Goal: Task Accomplishment & Management: Use online tool/utility

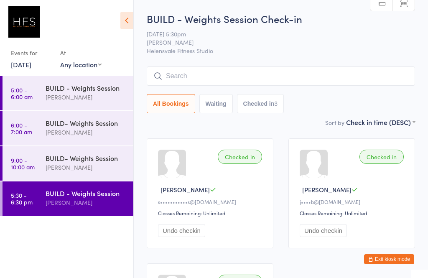
scroll to position [167, 0]
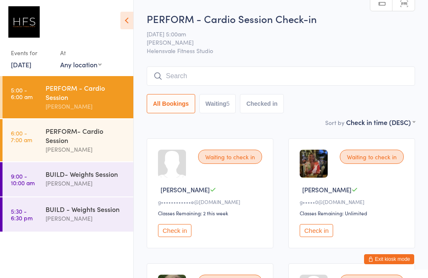
click at [90, 108] on div "[PERSON_NAME]" at bounding box center [86, 107] width 81 height 10
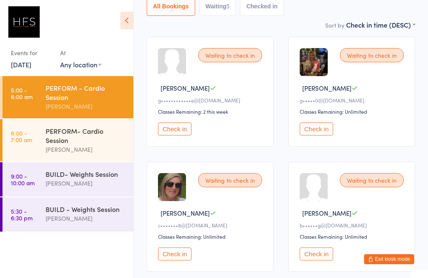
scroll to position [99, 0]
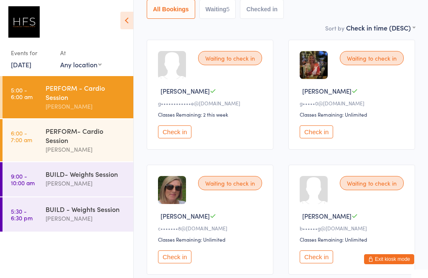
click at [93, 142] on div "PERFORM- Cardio Session" at bounding box center [86, 135] width 81 height 18
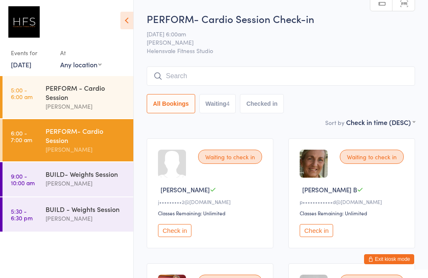
click at [80, 95] on div "PERFORM - Cardio Session" at bounding box center [86, 92] width 81 height 18
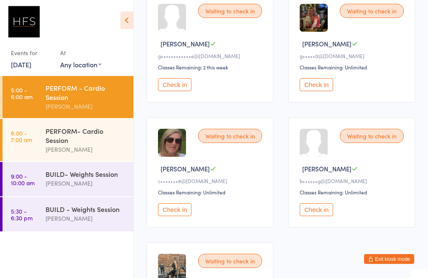
scroll to position [164, 0]
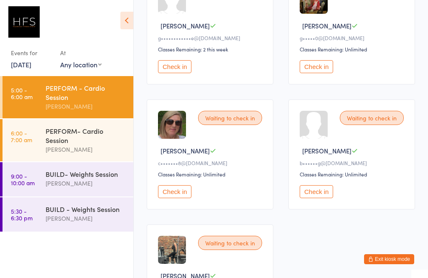
click at [325, 192] on button "Check in" at bounding box center [316, 191] width 33 height 13
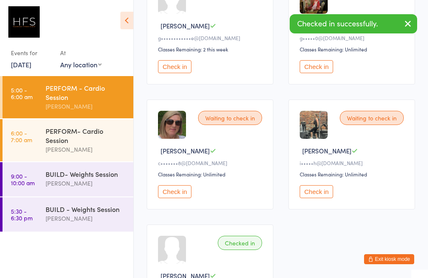
click at [320, 195] on button "Check in" at bounding box center [316, 191] width 33 height 13
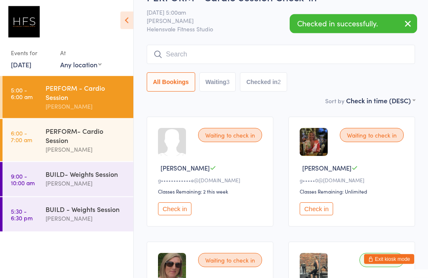
scroll to position [22, 0]
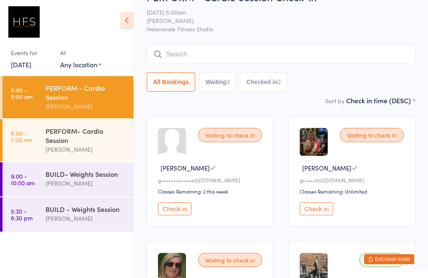
click at [314, 210] on button "Check in" at bounding box center [316, 209] width 33 height 13
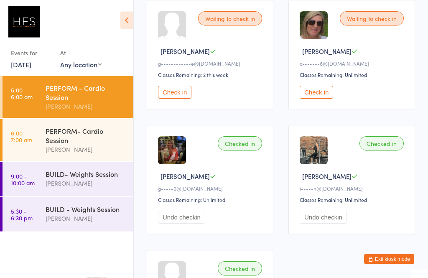
scroll to position [138, 0]
click at [177, 91] on button "Check in" at bounding box center [174, 92] width 33 height 13
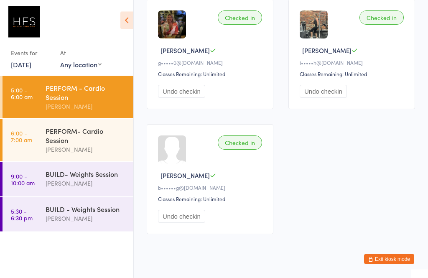
scroll to position [267, 0]
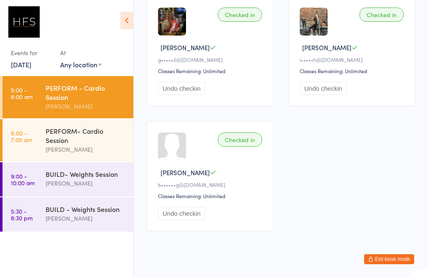
click at [60, 136] on div "PERFORM- Cardio Session" at bounding box center [86, 135] width 81 height 18
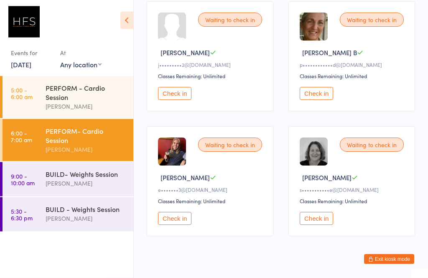
scroll to position [140, 0]
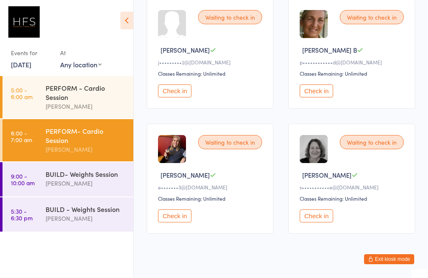
click at [68, 179] on div "BUILD- Weights Session" at bounding box center [86, 173] width 81 height 9
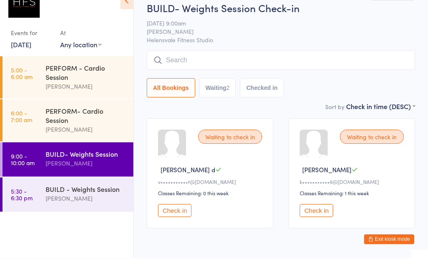
scroll to position [12, 0]
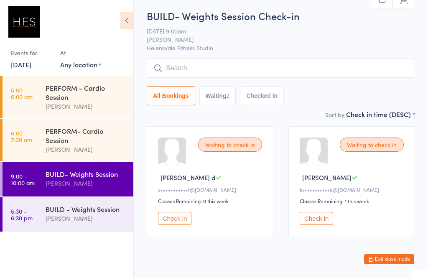
click at [97, 145] on div "PERFORM- Cardio Session" at bounding box center [86, 135] width 81 height 18
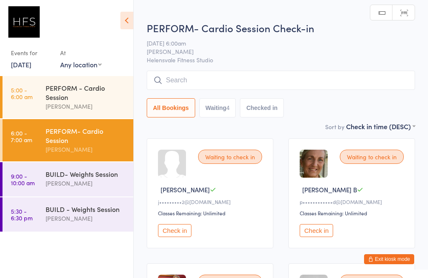
click at [82, 102] on div "PERFORM - Cardio Session" at bounding box center [86, 92] width 81 height 18
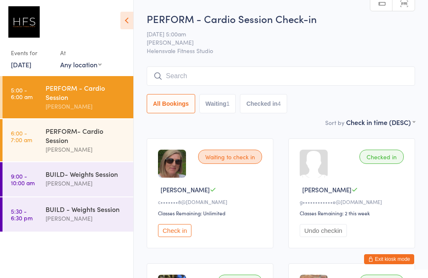
click at [233, 67] on input "search" at bounding box center [281, 76] width 269 height 19
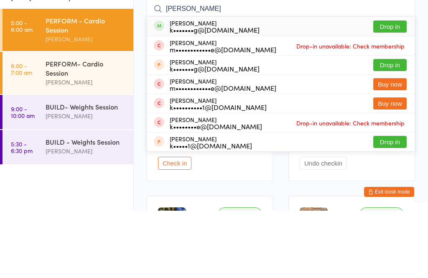
type input "[PERSON_NAME]"
click at [387, 88] on button "Drop in" at bounding box center [390, 94] width 33 height 12
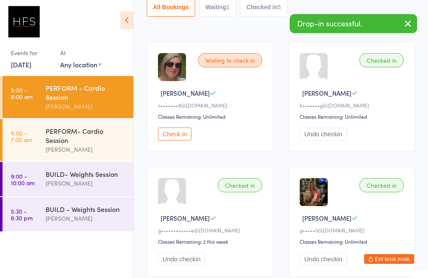
scroll to position [96, 0]
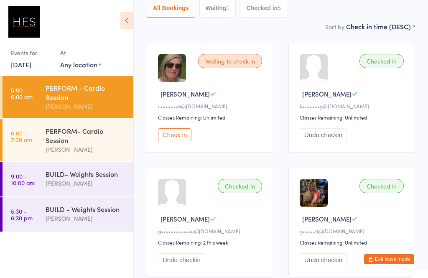
click at [172, 136] on button "Check in" at bounding box center [174, 134] width 33 height 13
